Goal: Task Accomplishment & Management: Use online tool/utility

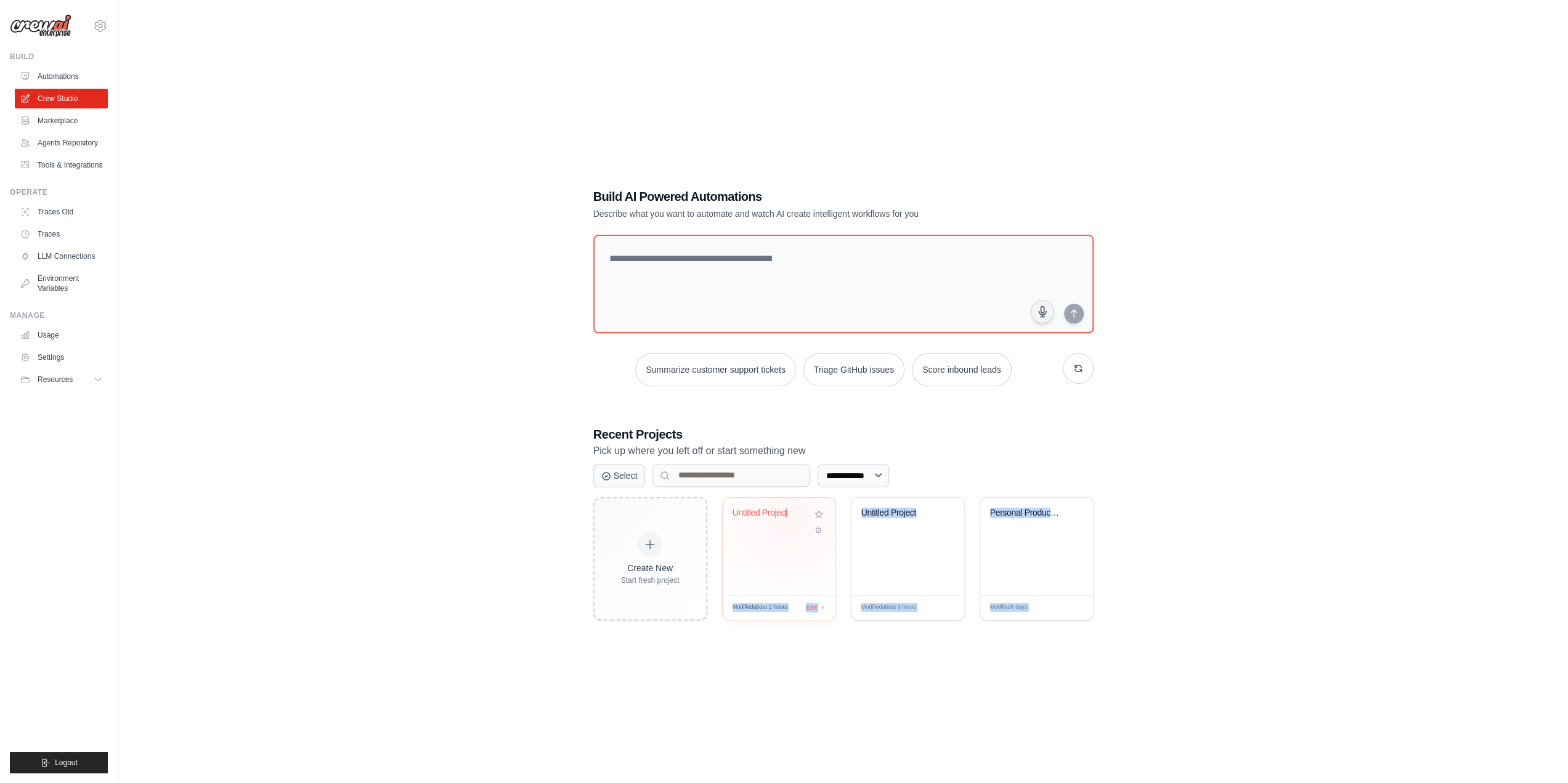
drag, startPoint x: 1272, startPoint y: 690, endPoint x: 784, endPoint y: 519, distance: 517.1
click at [785, 519] on div "**********" at bounding box center [843, 403] width 1411 height 783
click at [804, 646] on div "**********" at bounding box center [843, 403] width 1411 height 783
click at [810, 614] on div "Modified about 2 hours Edit" at bounding box center [779, 607] width 113 height 25
click at [821, 609] on div "Modified about 2 hours Edit" at bounding box center [779, 607] width 113 height 25
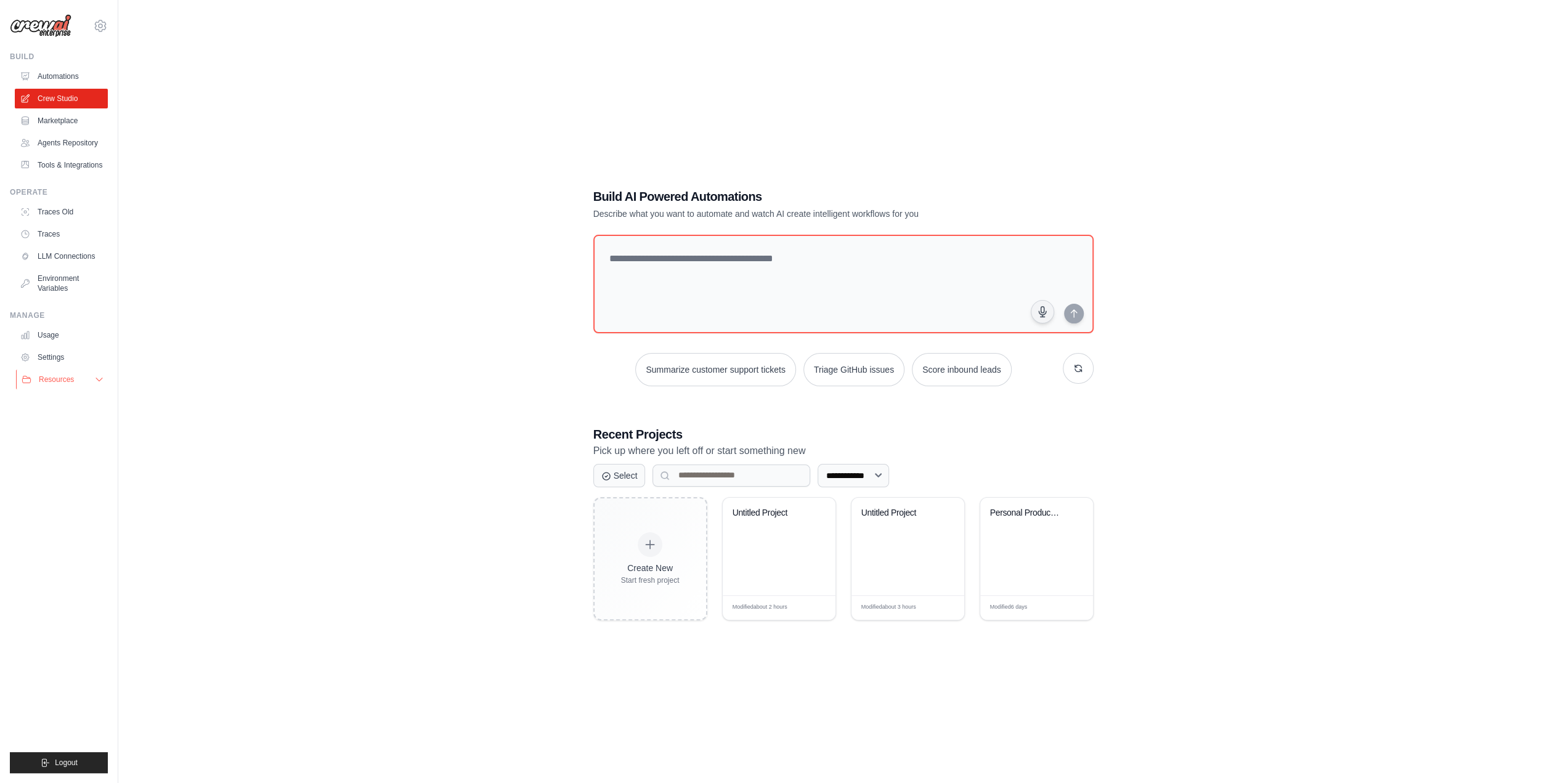
click at [81, 379] on button "Resources" at bounding box center [63, 379] width 93 height 20
click at [61, 258] on link "LLM Connections" at bounding box center [63, 257] width 93 height 20
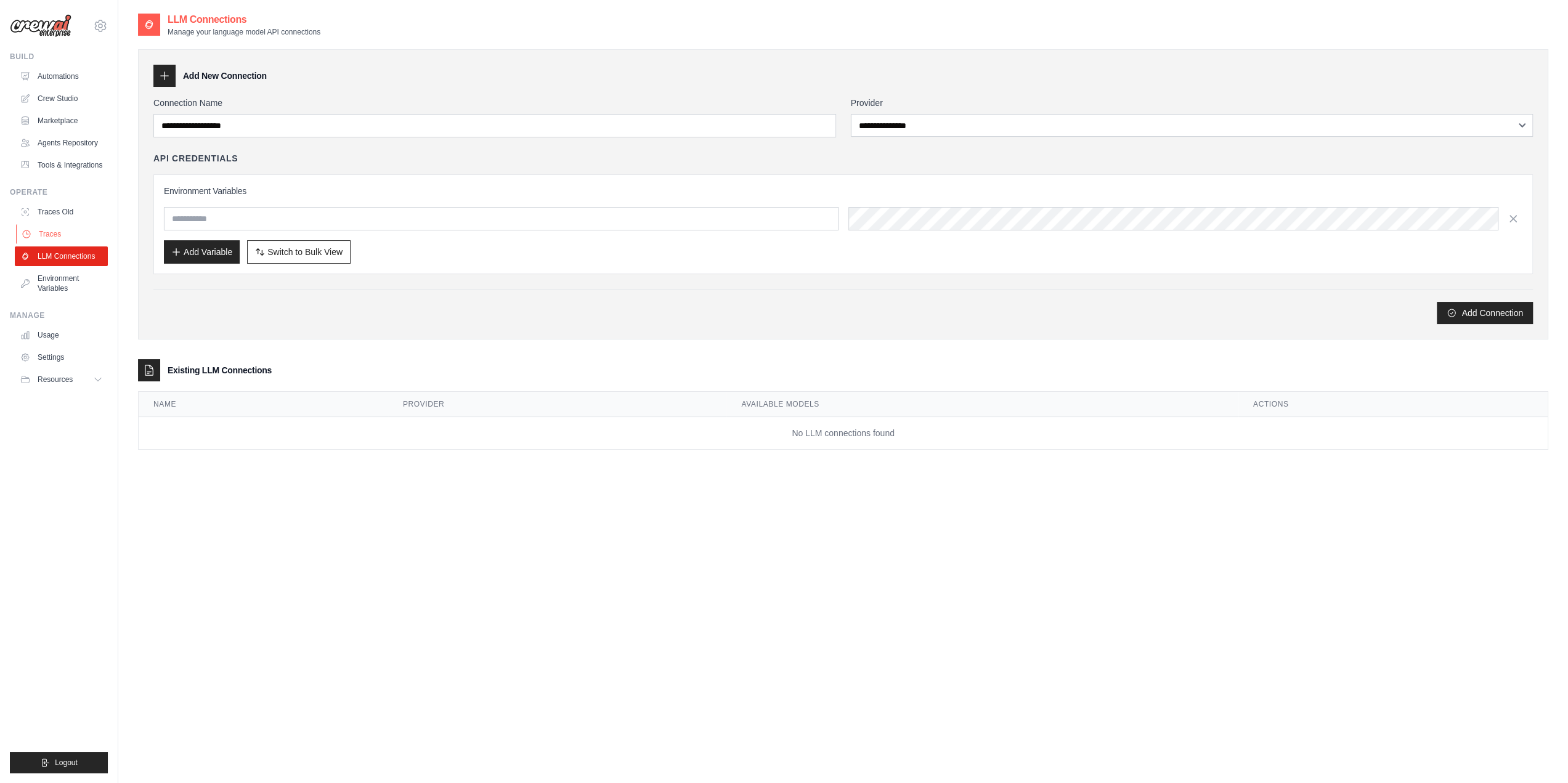
click at [61, 242] on link "Traces" at bounding box center [63, 234] width 93 height 20
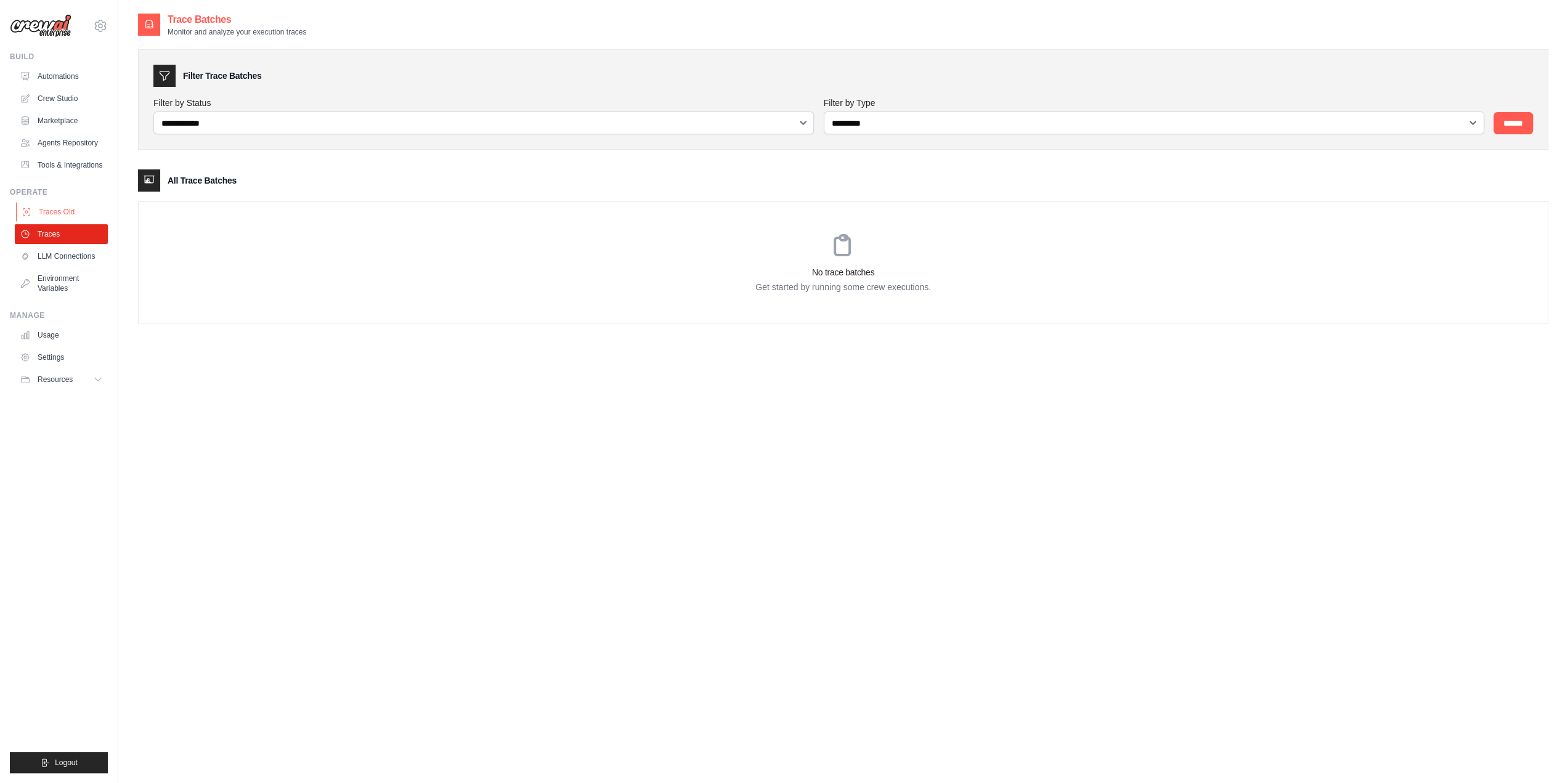
click at [66, 213] on link "Traces Old" at bounding box center [63, 212] width 93 height 20
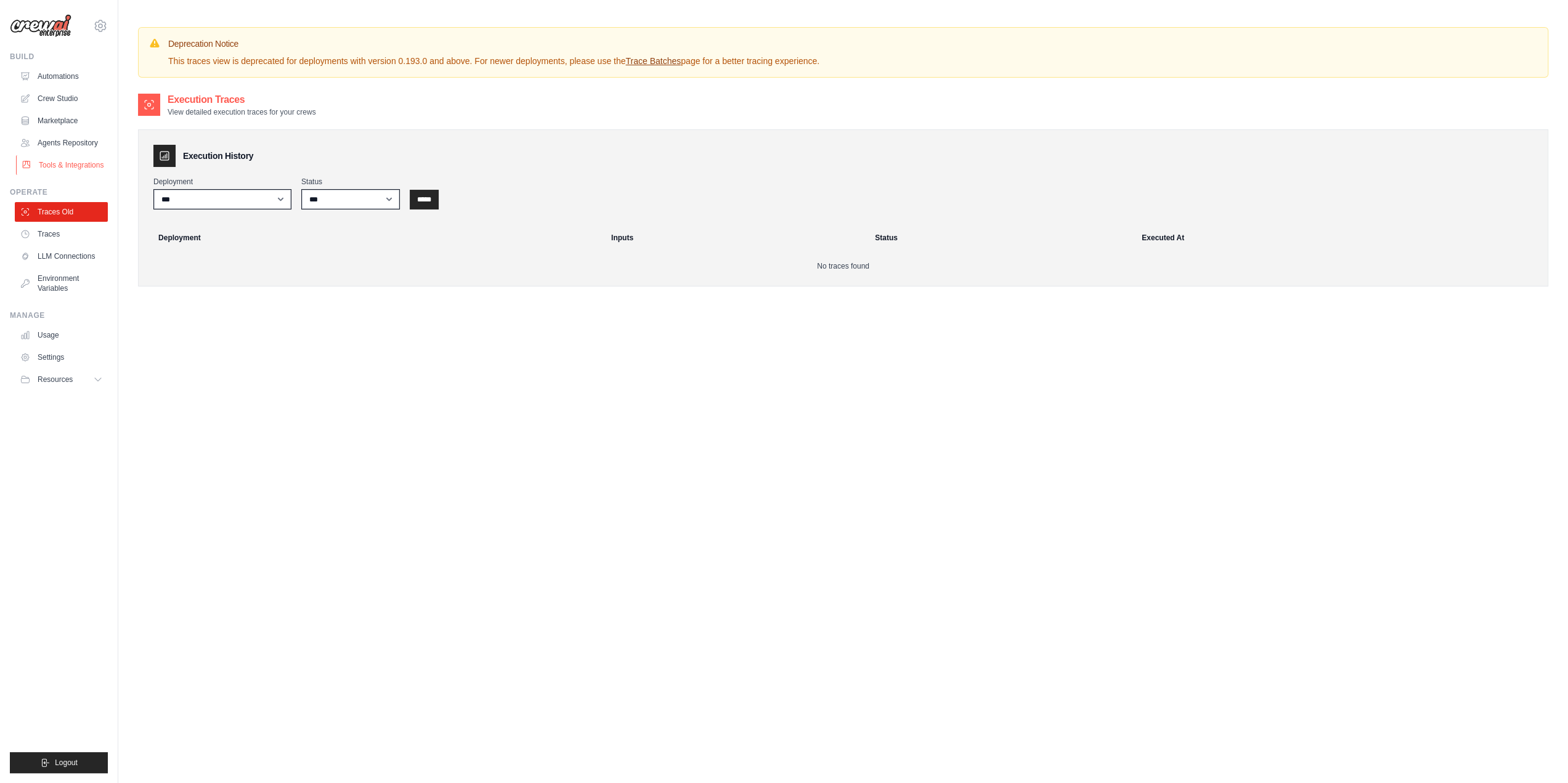
click at [80, 159] on link "Tools & Integrations" at bounding box center [63, 165] width 93 height 20
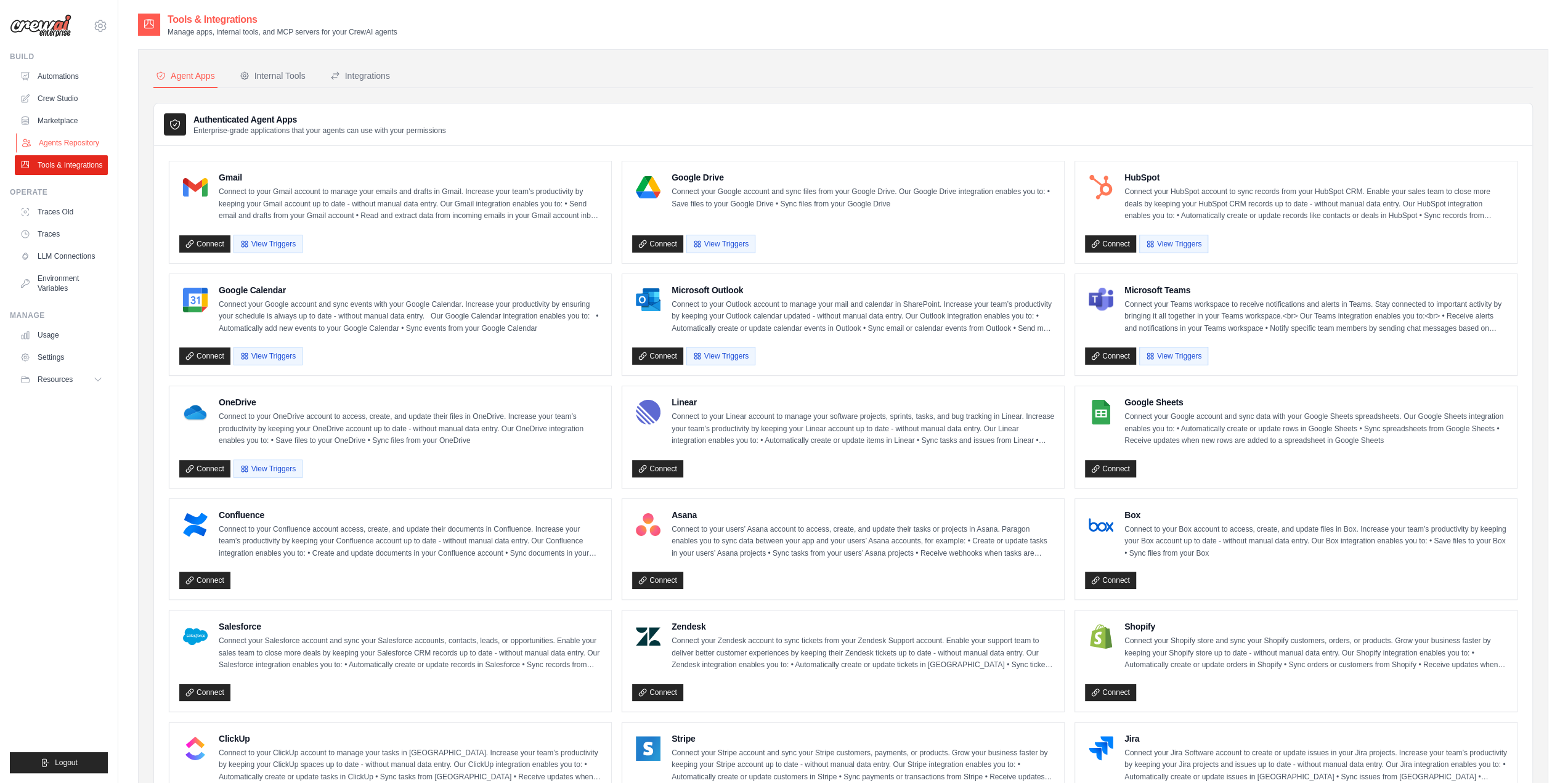
click at [84, 151] on link "Agents Repository" at bounding box center [63, 143] width 93 height 20
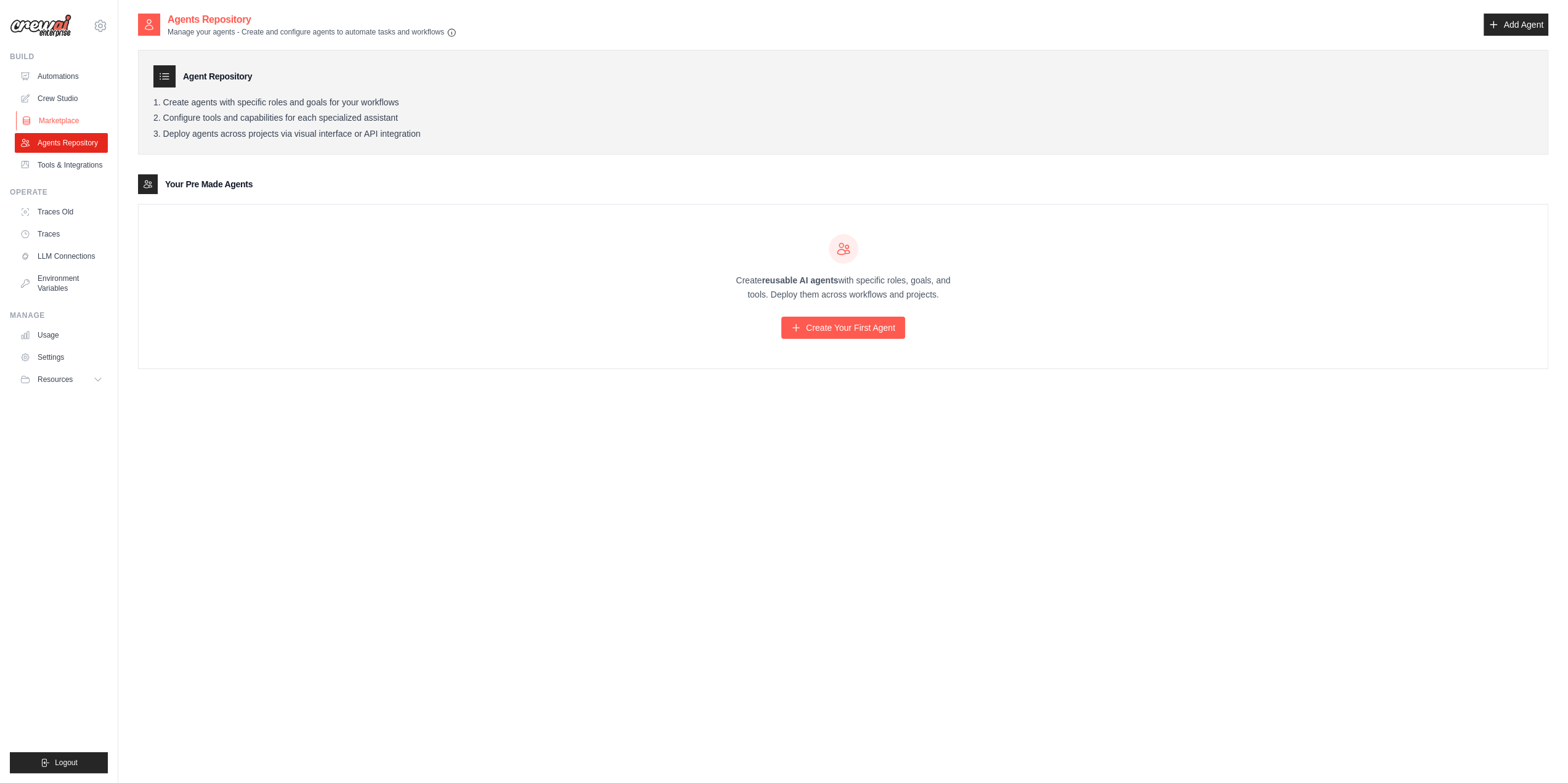
click at [61, 125] on link "Marketplace" at bounding box center [63, 121] width 93 height 20
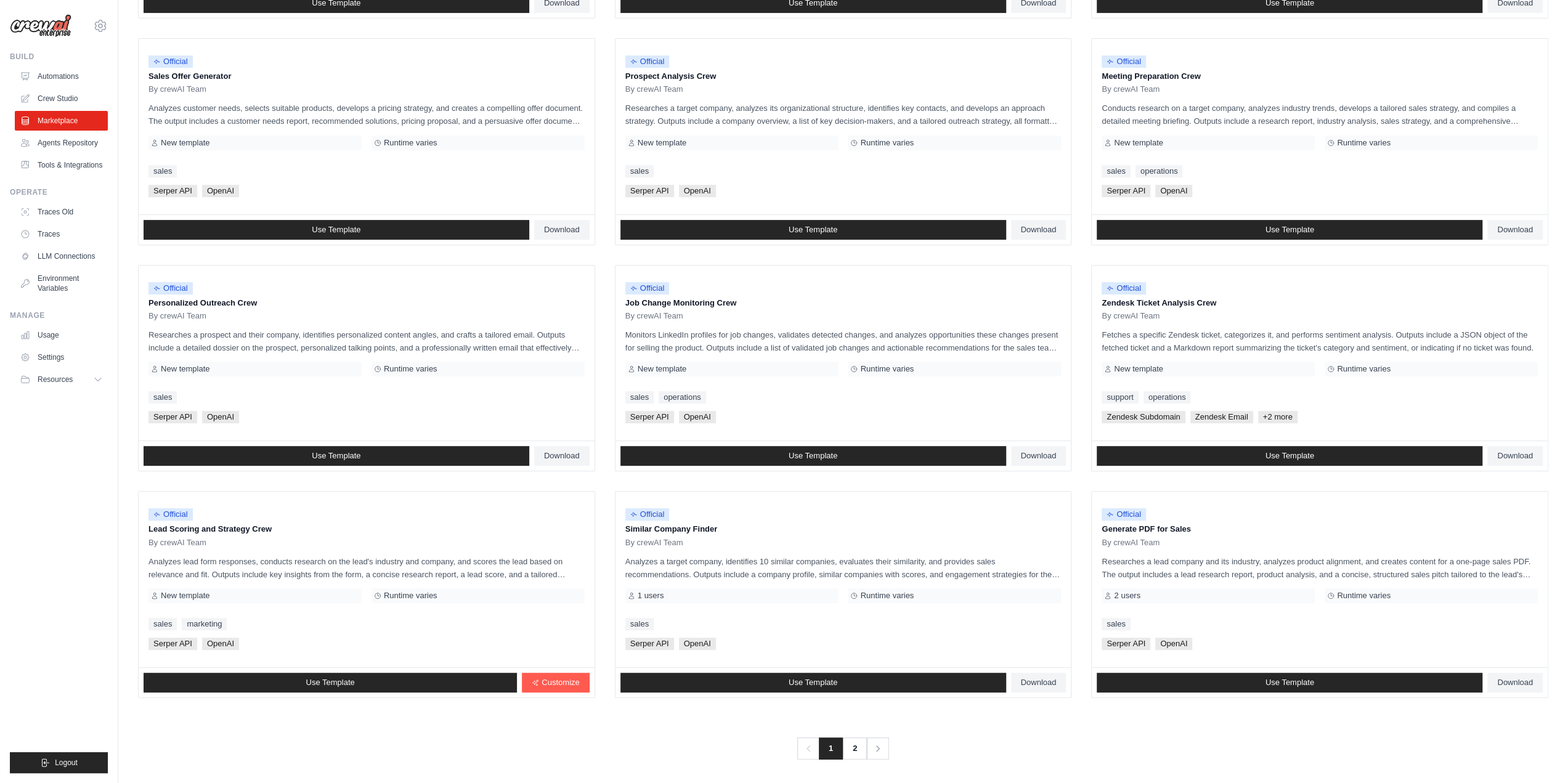
scroll to position [355, 0]
click at [859, 747] on link "2" at bounding box center [856, 747] width 25 height 22
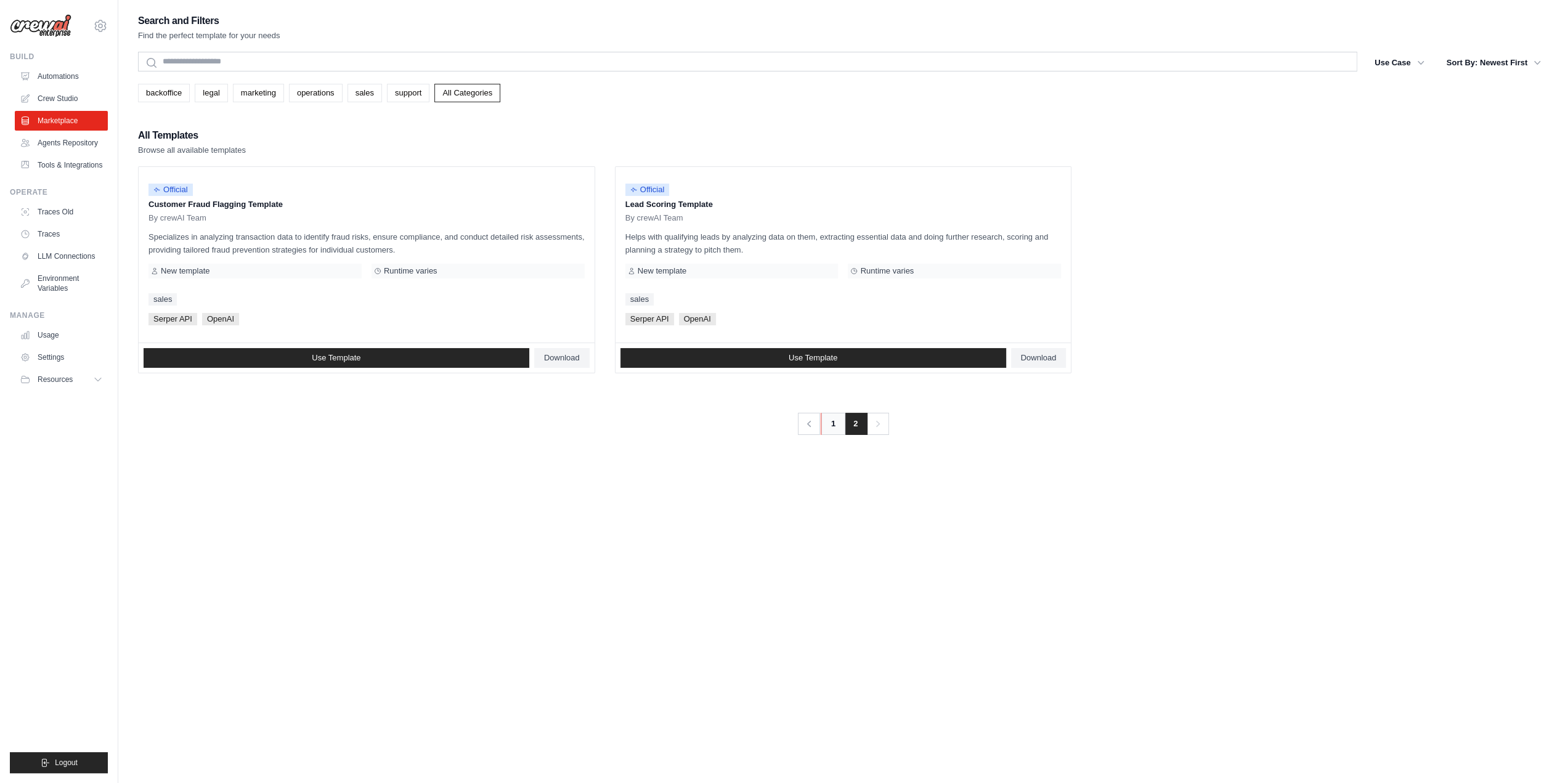
click at [823, 415] on link "1" at bounding box center [833, 424] width 25 height 22
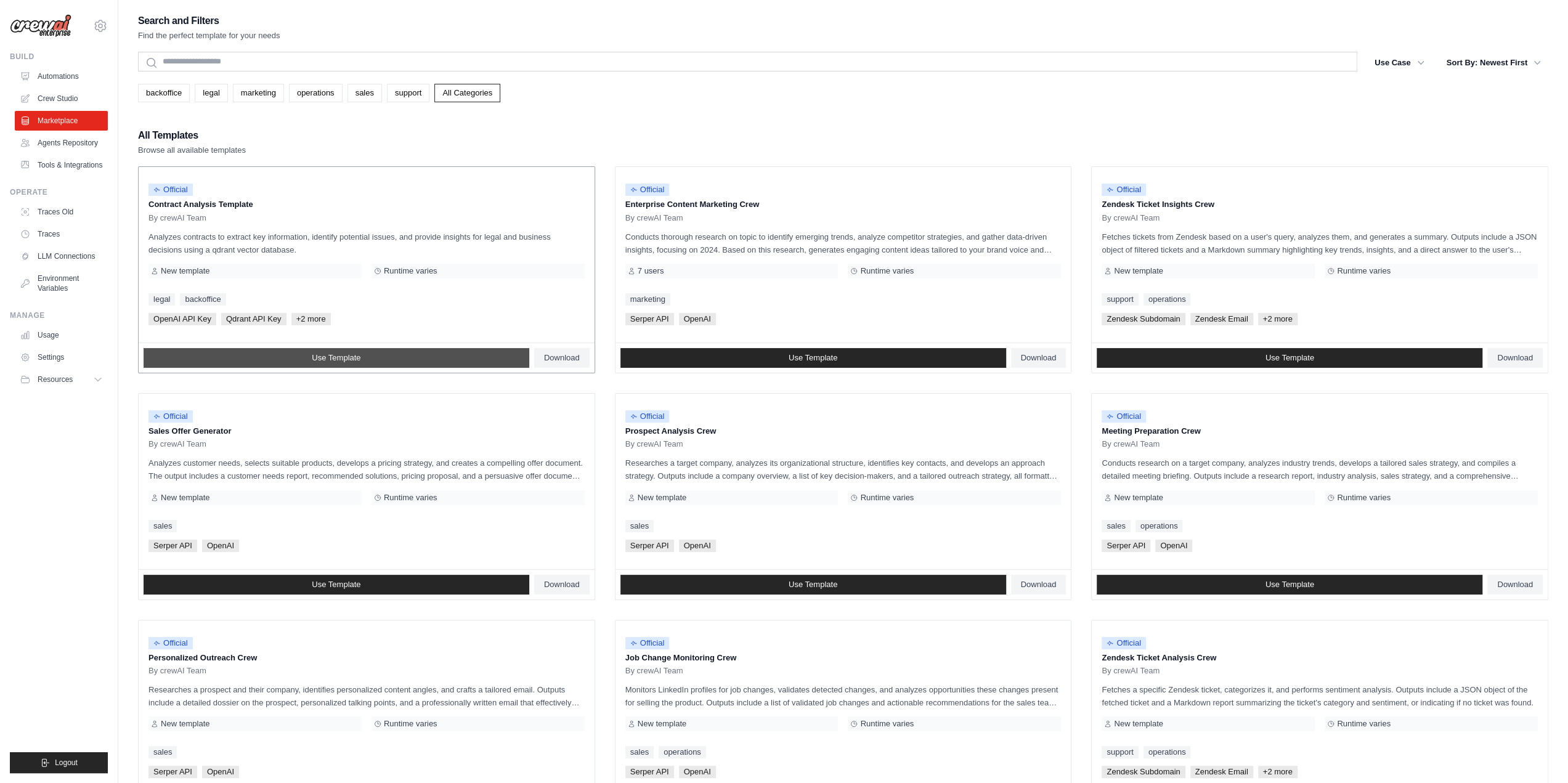
click at [489, 355] on link "Use Template" at bounding box center [336, 358] width 386 height 20
click at [46, 91] on link "Crew Studio" at bounding box center [63, 99] width 93 height 20
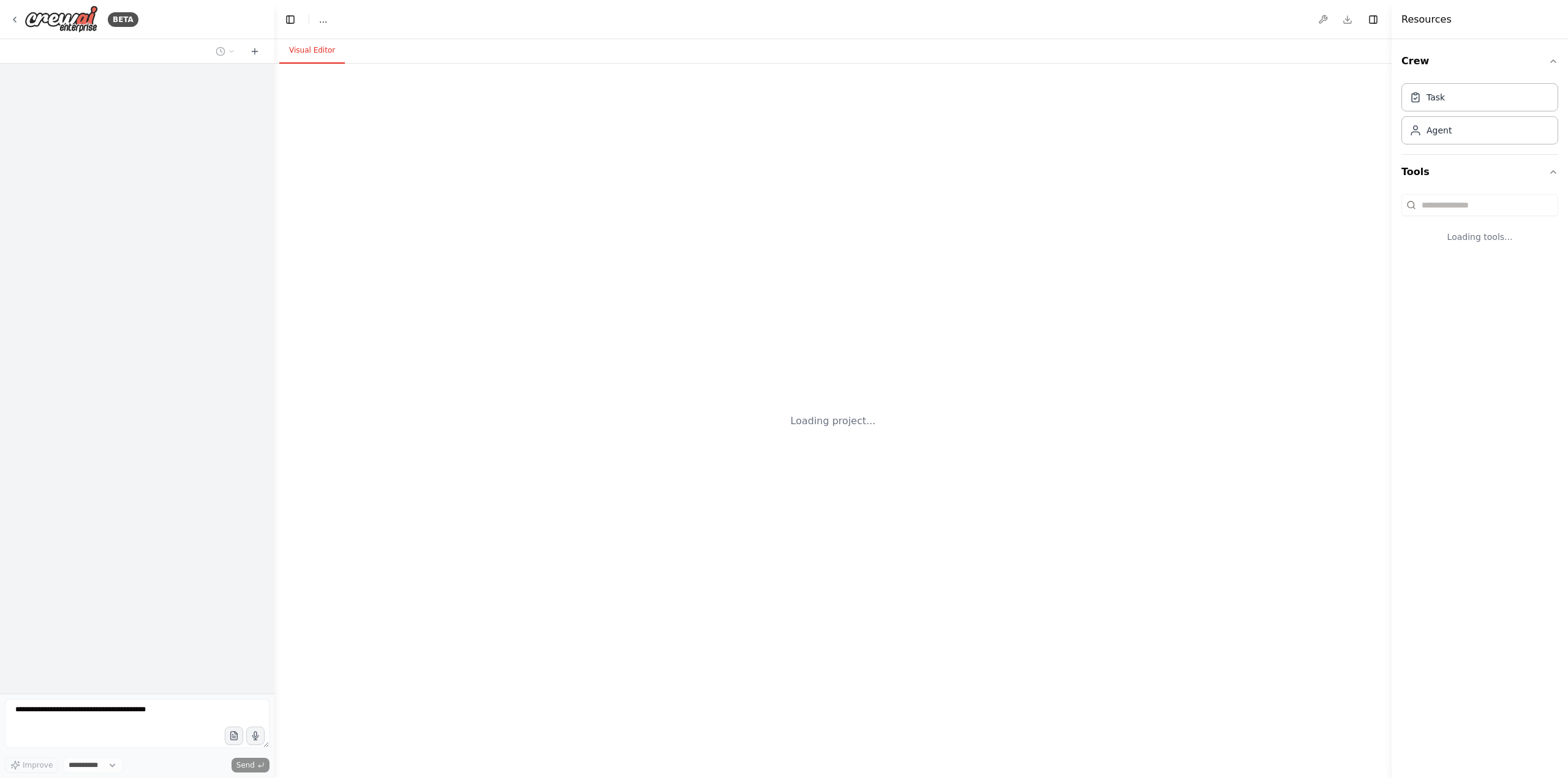
select select "****"
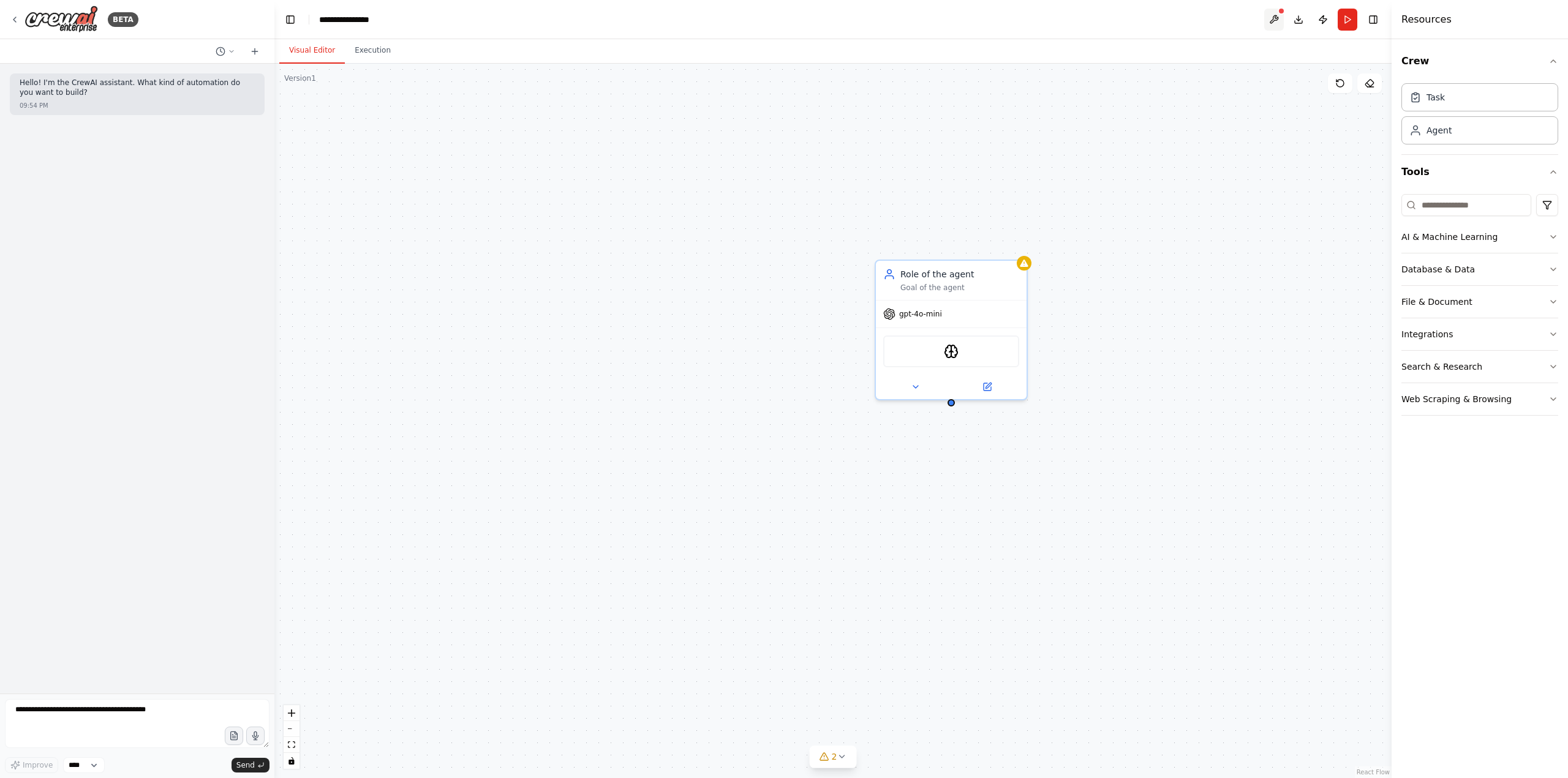
click at [1272, 21] on button at bounding box center [1274, 19] width 20 height 22
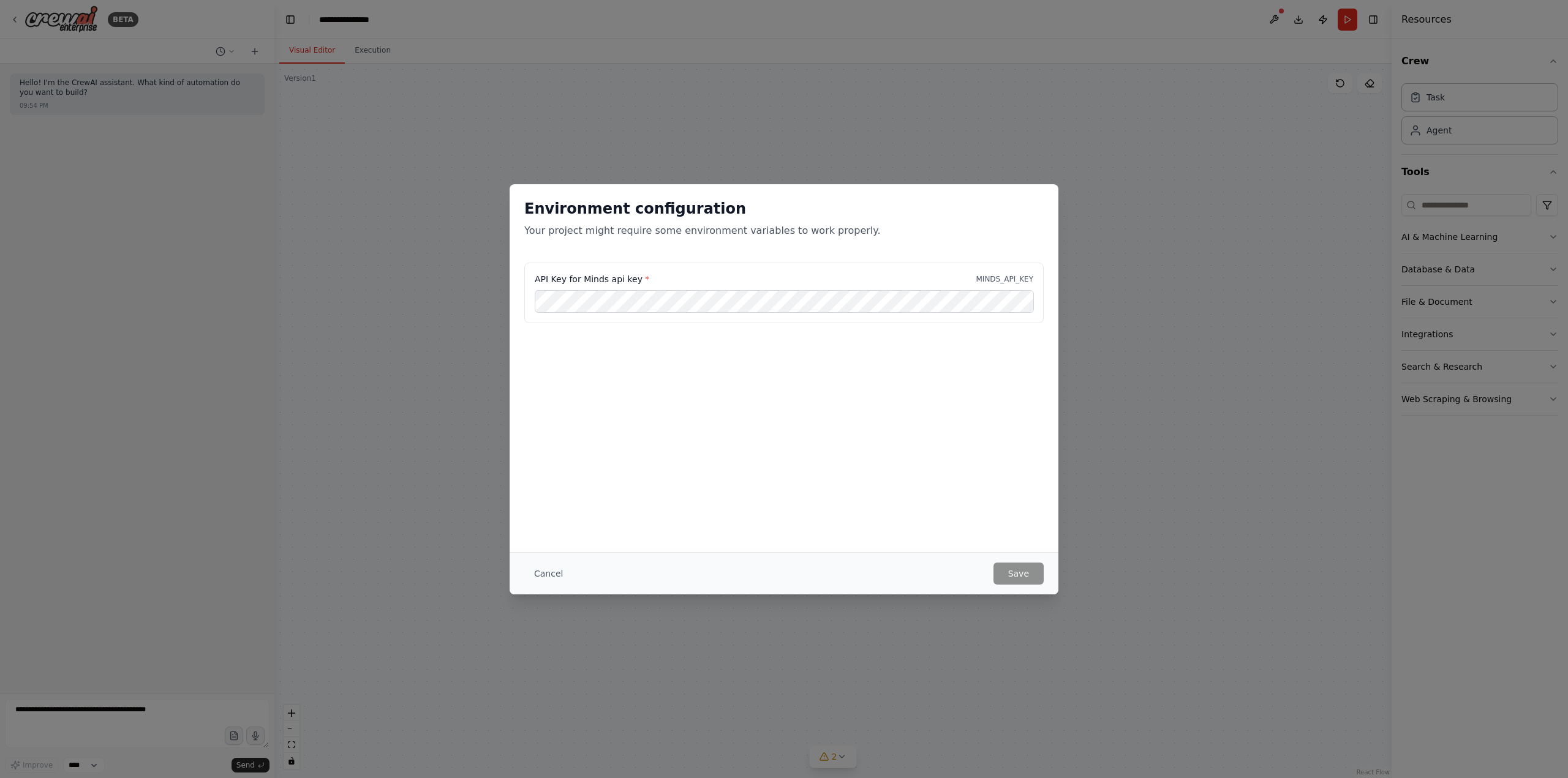
click at [873, 78] on div "Environment configuration Your project might require some environment variables…" at bounding box center [784, 389] width 1568 height 778
click at [1002, 143] on div "Environment configuration Your project might require some environment variables…" at bounding box center [784, 389] width 1568 height 778
click at [532, 580] on button "Cancel" at bounding box center [548, 573] width 48 height 22
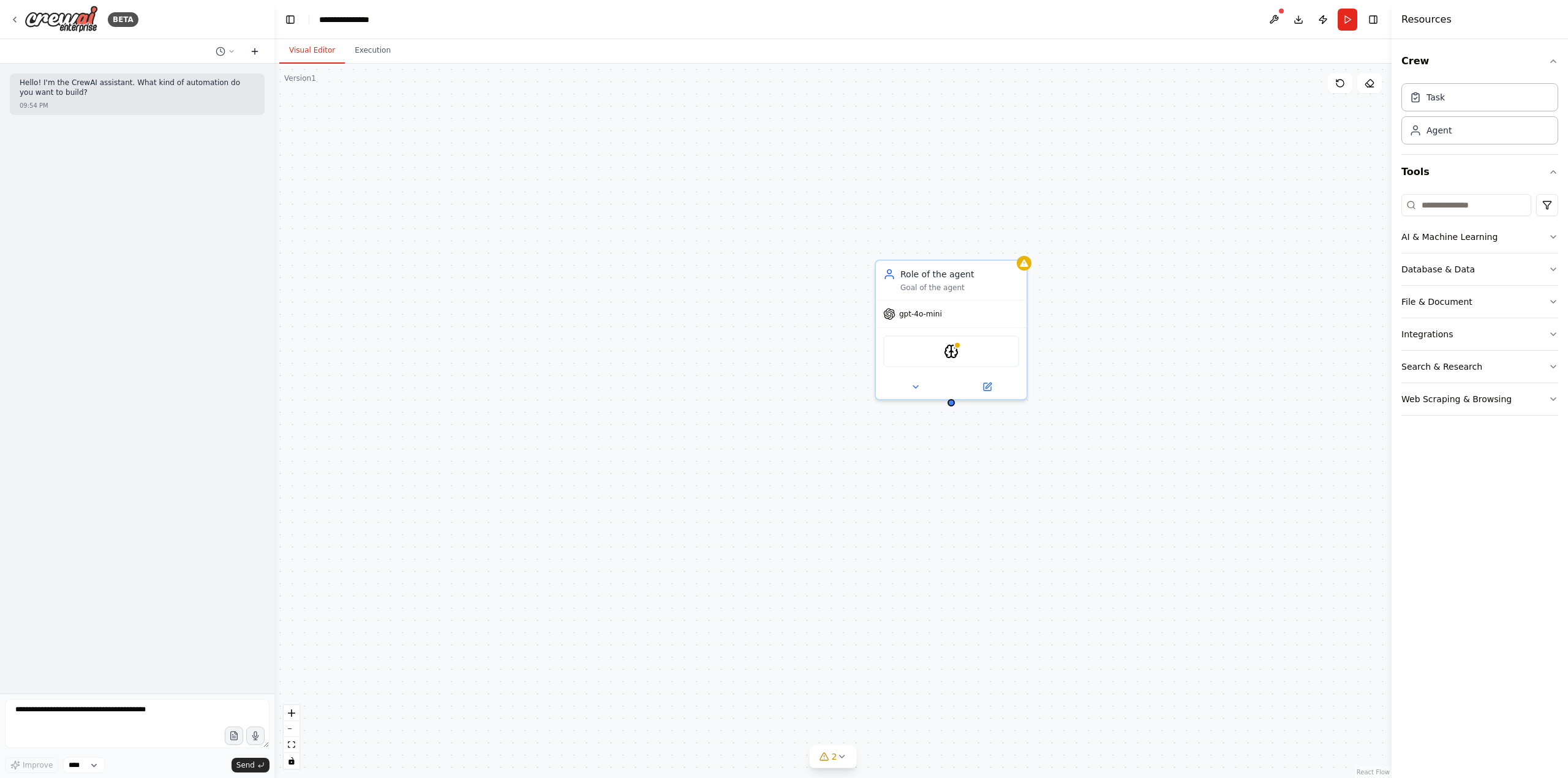
click at [250, 51] on icon at bounding box center [255, 51] width 10 height 10
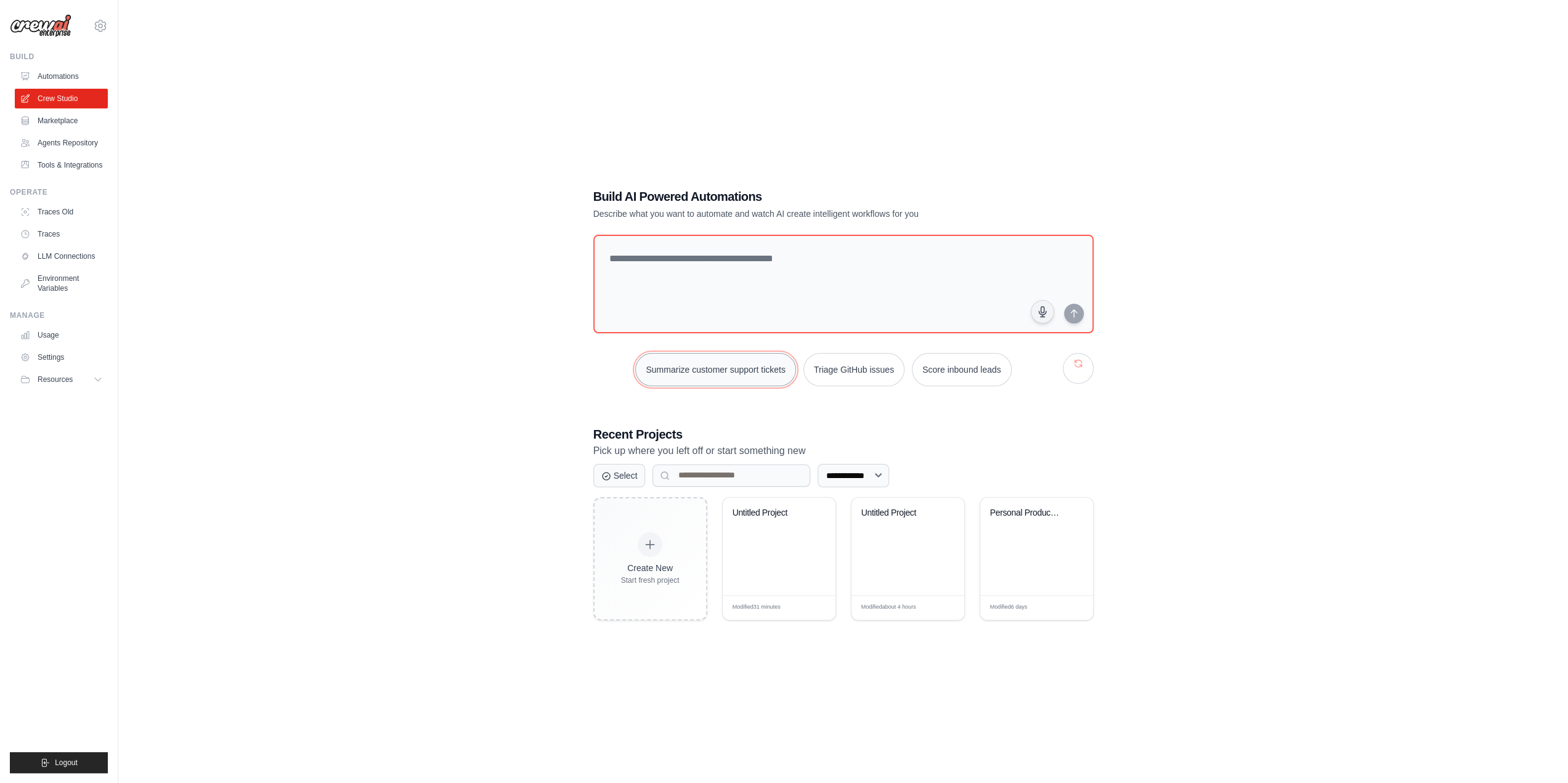
click at [670, 366] on button "Summarize customer support tickets" at bounding box center [715, 369] width 160 height 33
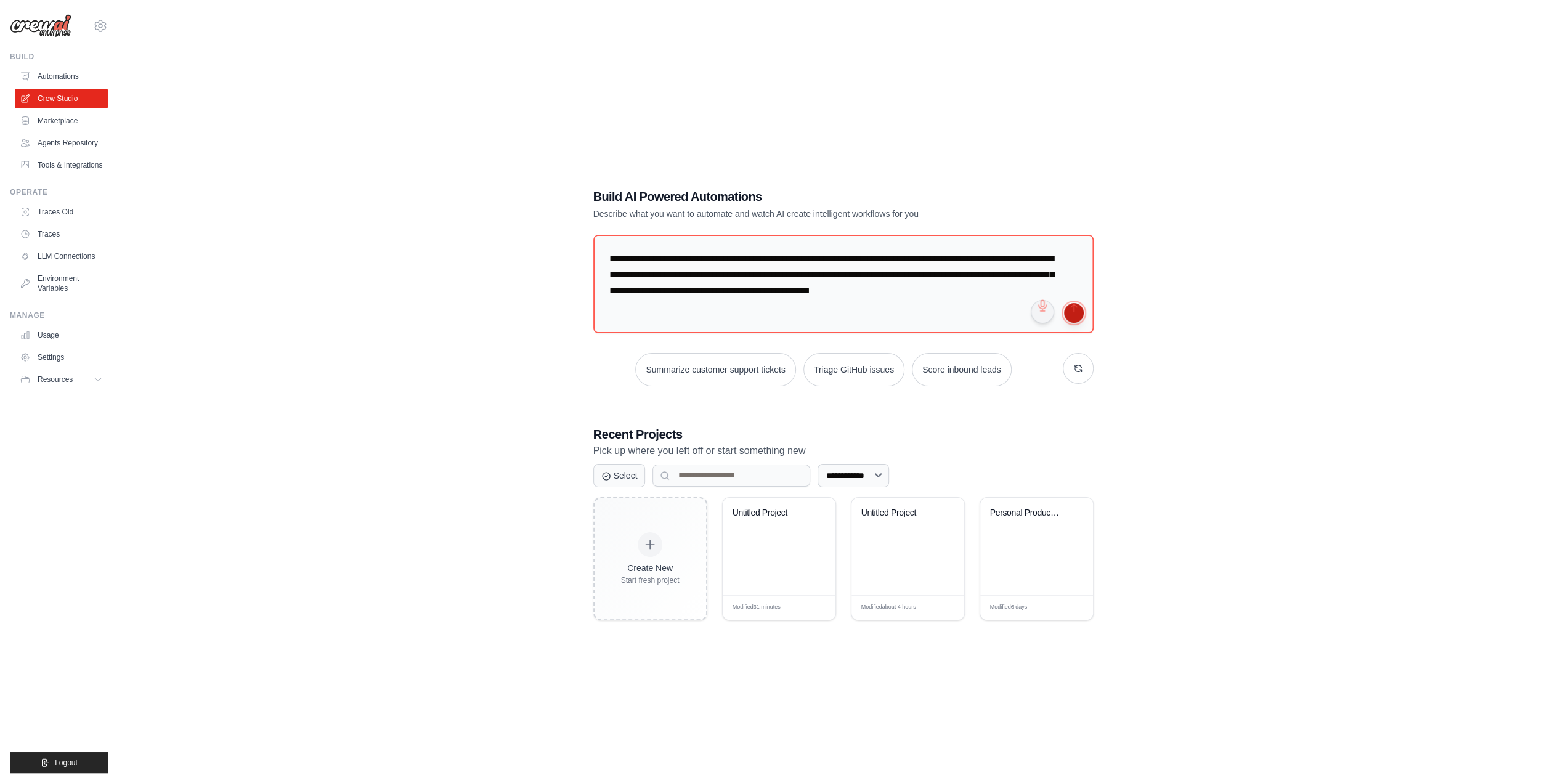
click at [1074, 321] on button "submit" at bounding box center [1074, 313] width 20 height 20
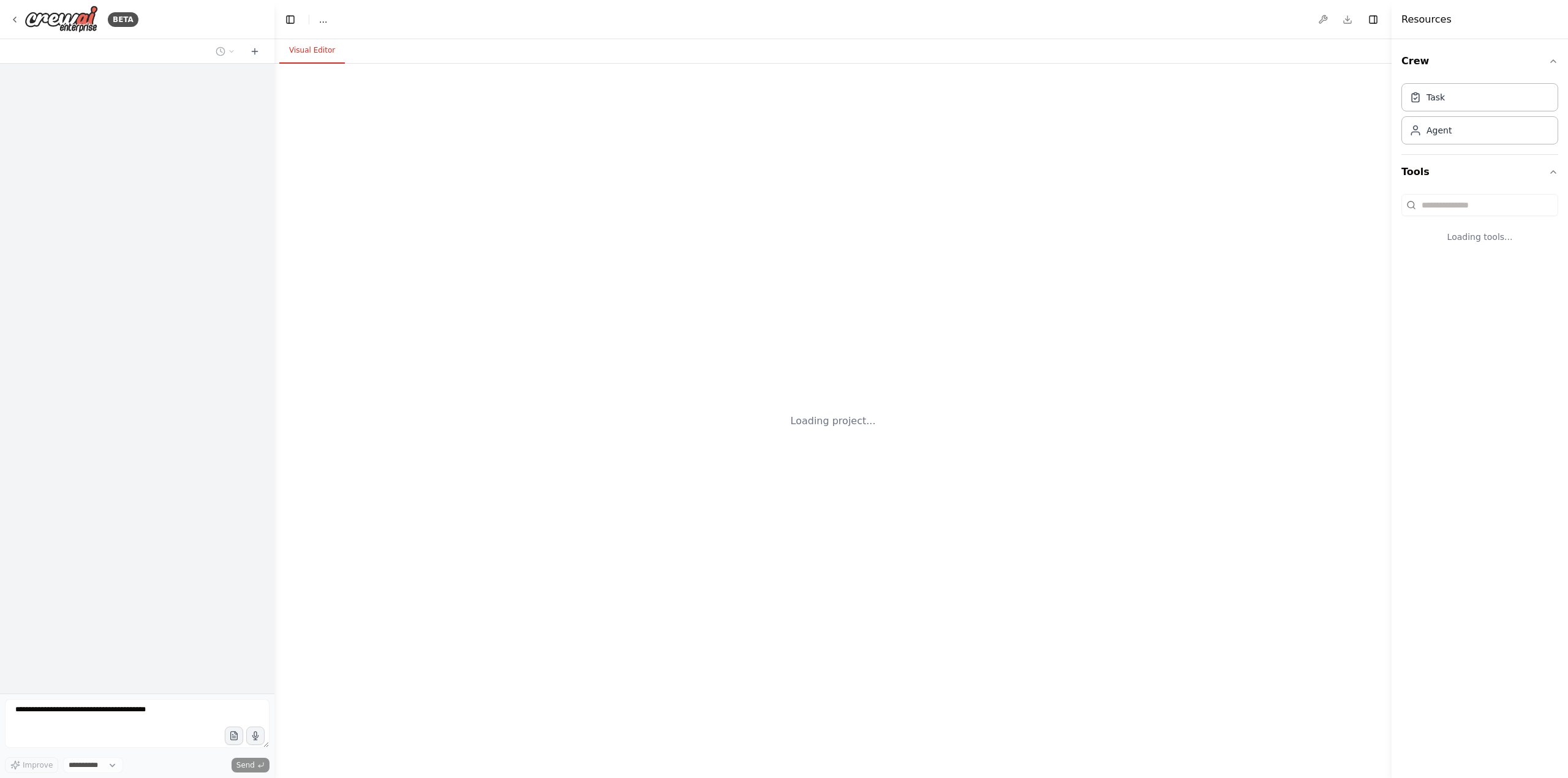
select select "****"
